Goal: Information Seeking & Learning: Check status

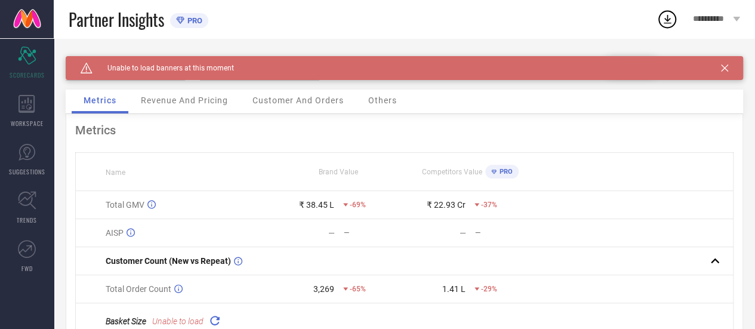
click at [183, 114] on div "Metrics Revenue And Pricing Customer And Orders Others" at bounding box center [405, 102] width 678 height 24
click at [196, 105] on span "Revenue And Pricing" at bounding box center [184, 101] width 87 height 10
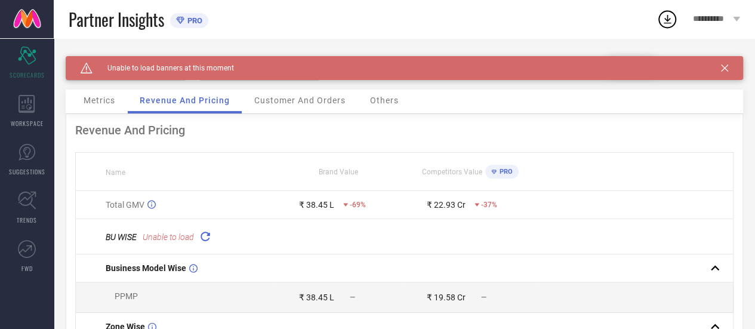
click at [309, 102] on span "Customer And Orders" at bounding box center [299, 101] width 91 height 10
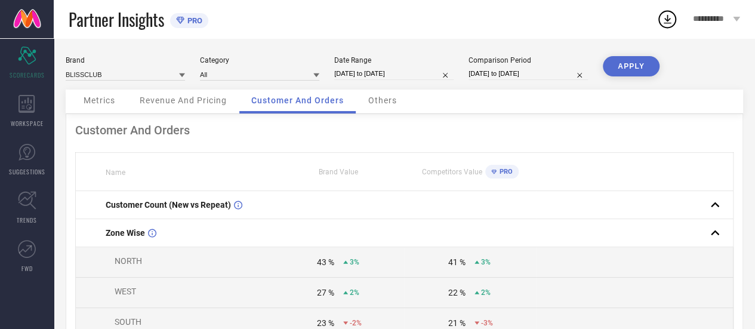
click at [388, 103] on span "Others" at bounding box center [382, 101] width 29 height 10
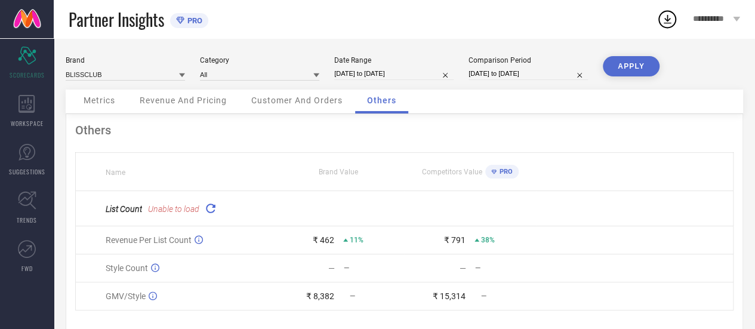
click at [195, 112] on div "Revenue And Pricing" at bounding box center [183, 102] width 111 height 24
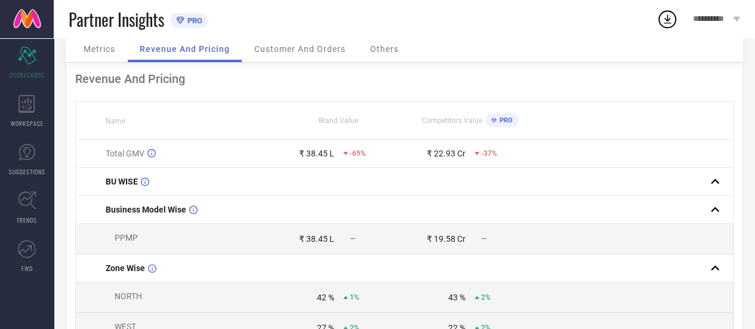
scroll to position [20, 0]
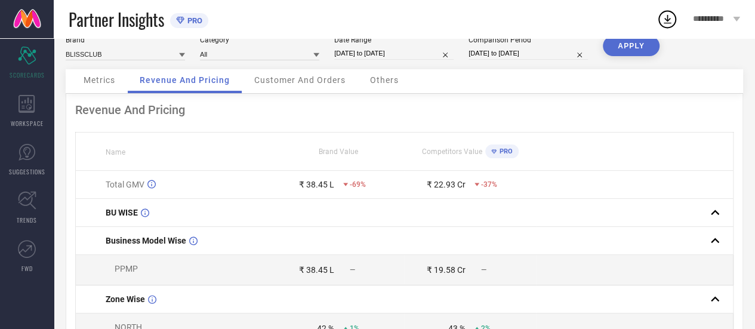
click at [289, 90] on div "Customer And Orders" at bounding box center [299, 81] width 115 height 24
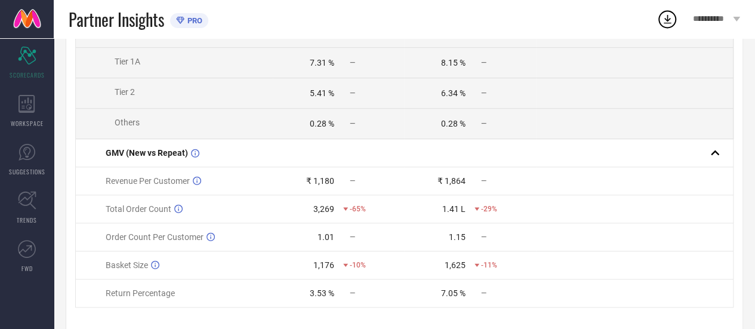
scroll to position [472, 0]
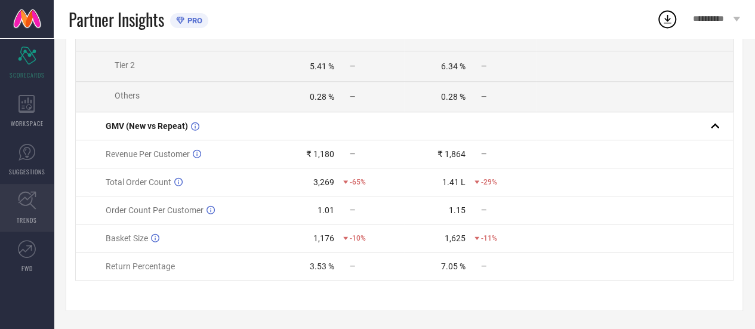
click at [26, 208] on icon at bounding box center [27, 200] width 19 height 19
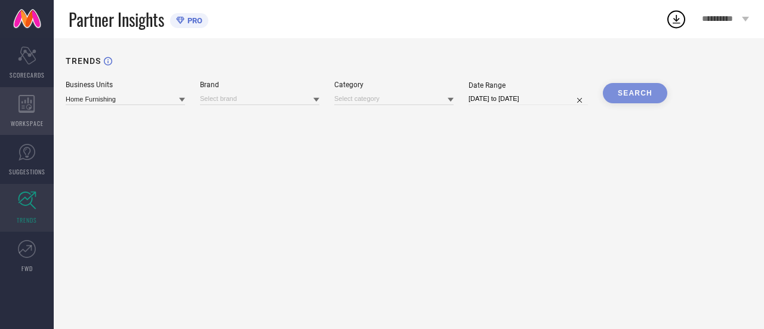
click at [21, 114] on div "WORKSPACE" at bounding box center [27, 111] width 54 height 48
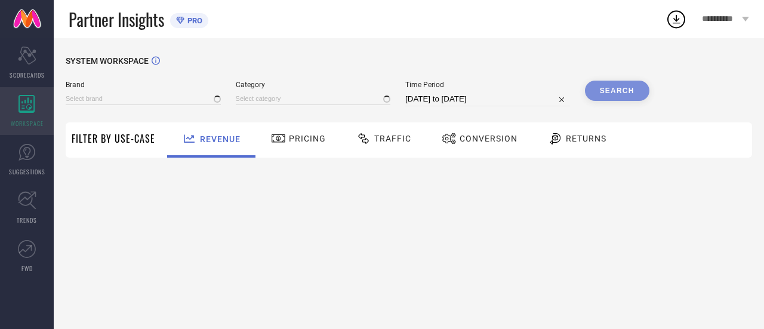
type input "BLISSCLUB"
type input "All"
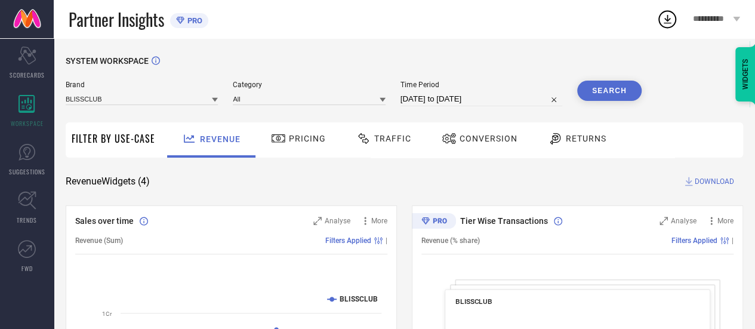
click at [302, 136] on span "Pricing" at bounding box center [307, 139] width 37 height 10
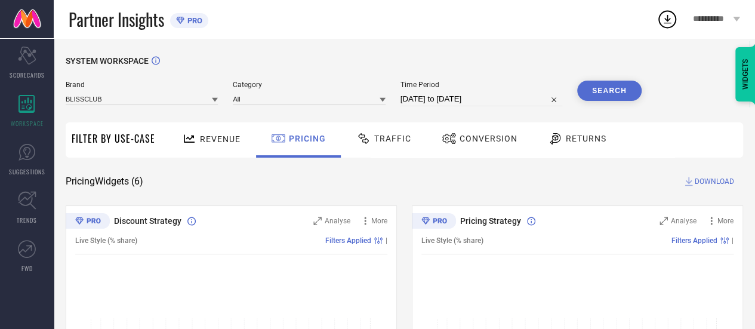
click at [395, 145] on div "Traffic" at bounding box center [383, 138] width 61 height 20
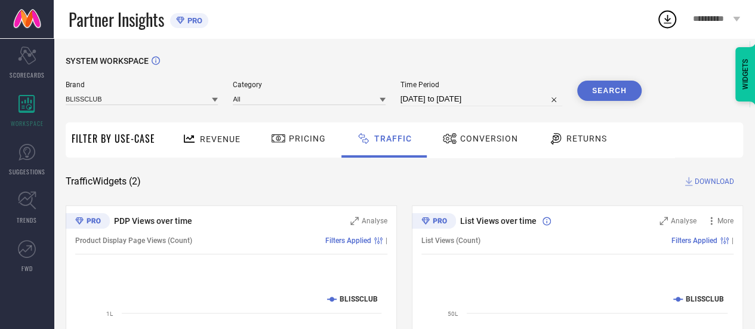
select select "8"
select select "2025"
select select "9"
select select "2025"
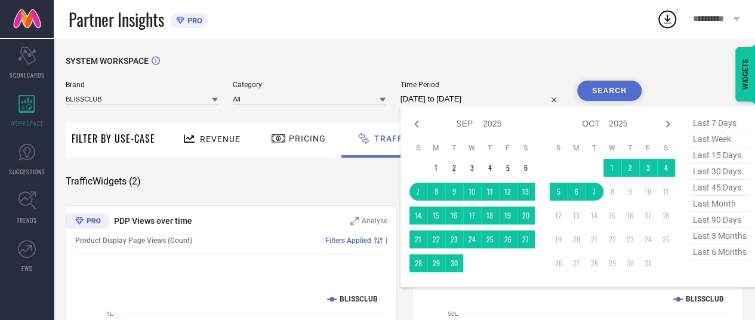
click at [441, 104] on input "[DATE] to [DATE]" at bounding box center [482, 99] width 162 height 14
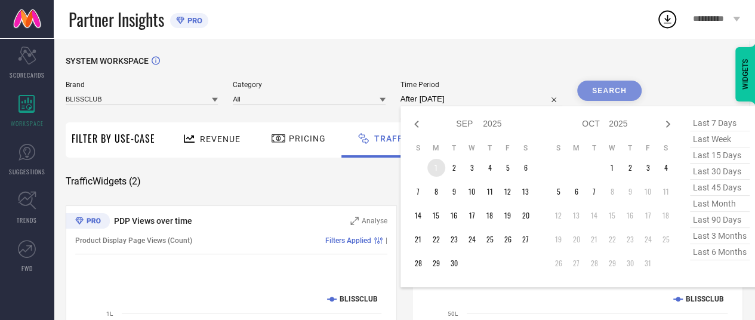
click at [436, 163] on td "1" at bounding box center [436, 168] width 18 height 18
type input "[DATE] to [DATE]"
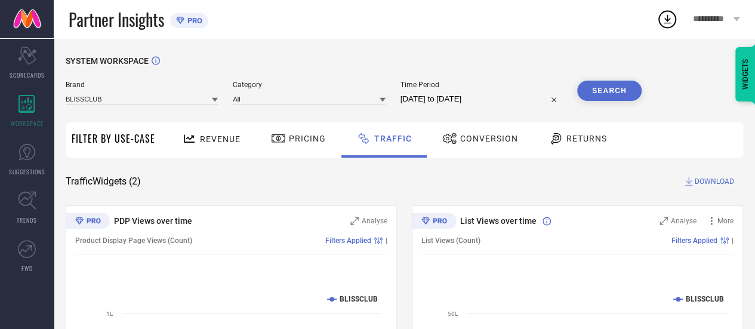
click at [607, 82] on button "Search" at bounding box center [609, 91] width 64 height 20
click at [473, 144] on div "Conversion" at bounding box center [480, 138] width 82 height 20
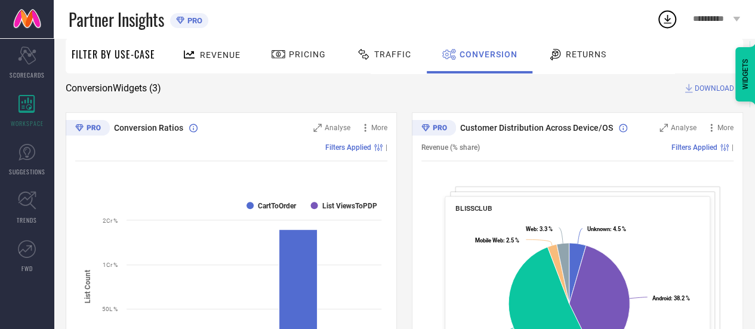
scroll to position [91, 0]
